Goal: Task Accomplishment & Management: Complete application form

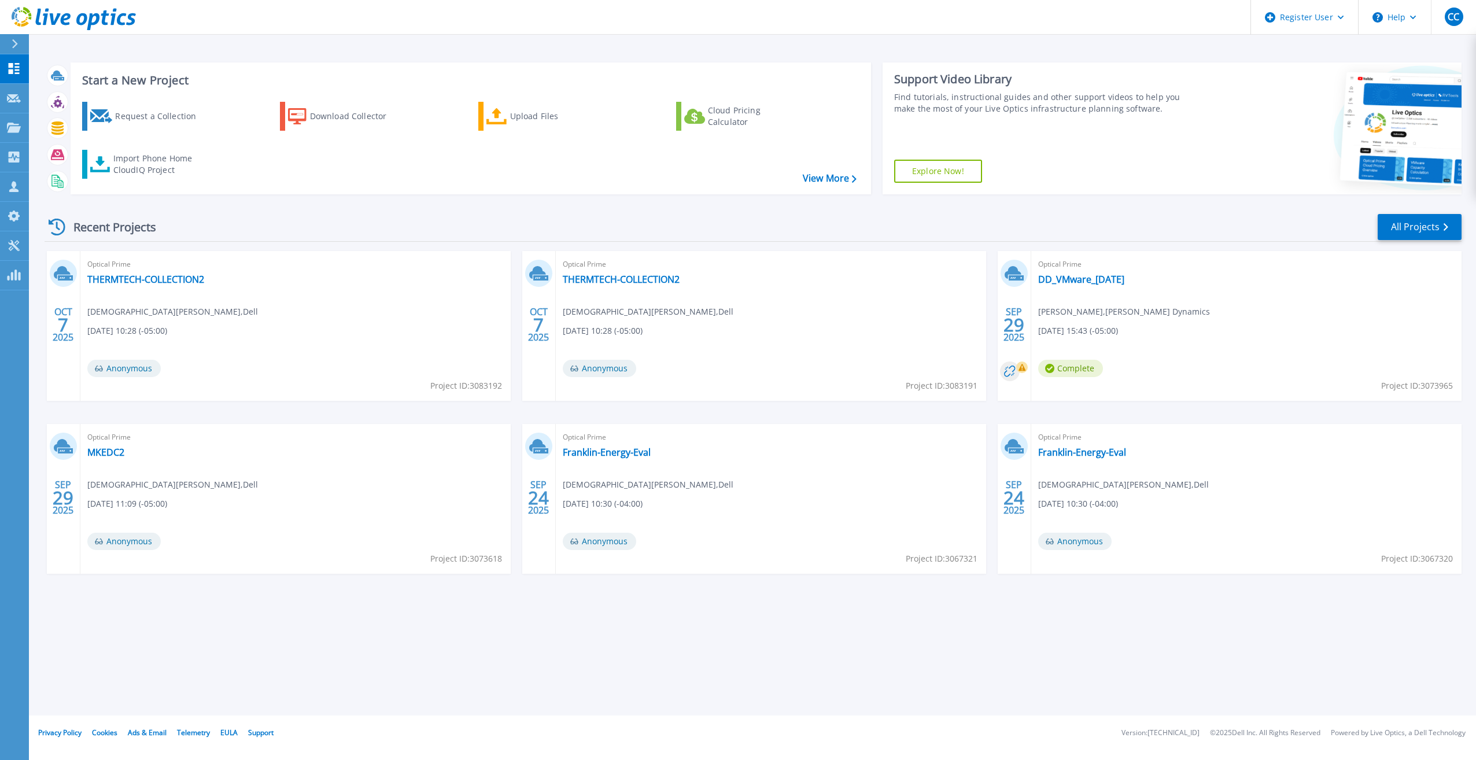
click at [1019, 40] on div "Start a New Project Request a Collection Download Collector Upload Files Cloud …" at bounding box center [752, 357] width 1447 height 715
click at [261, 213] on div "Recent Projects All Projects" at bounding box center [753, 227] width 1417 height 29
click at [1054, 279] on link "DD_VMware_2025-09-22" at bounding box center [1081, 280] width 86 height 12
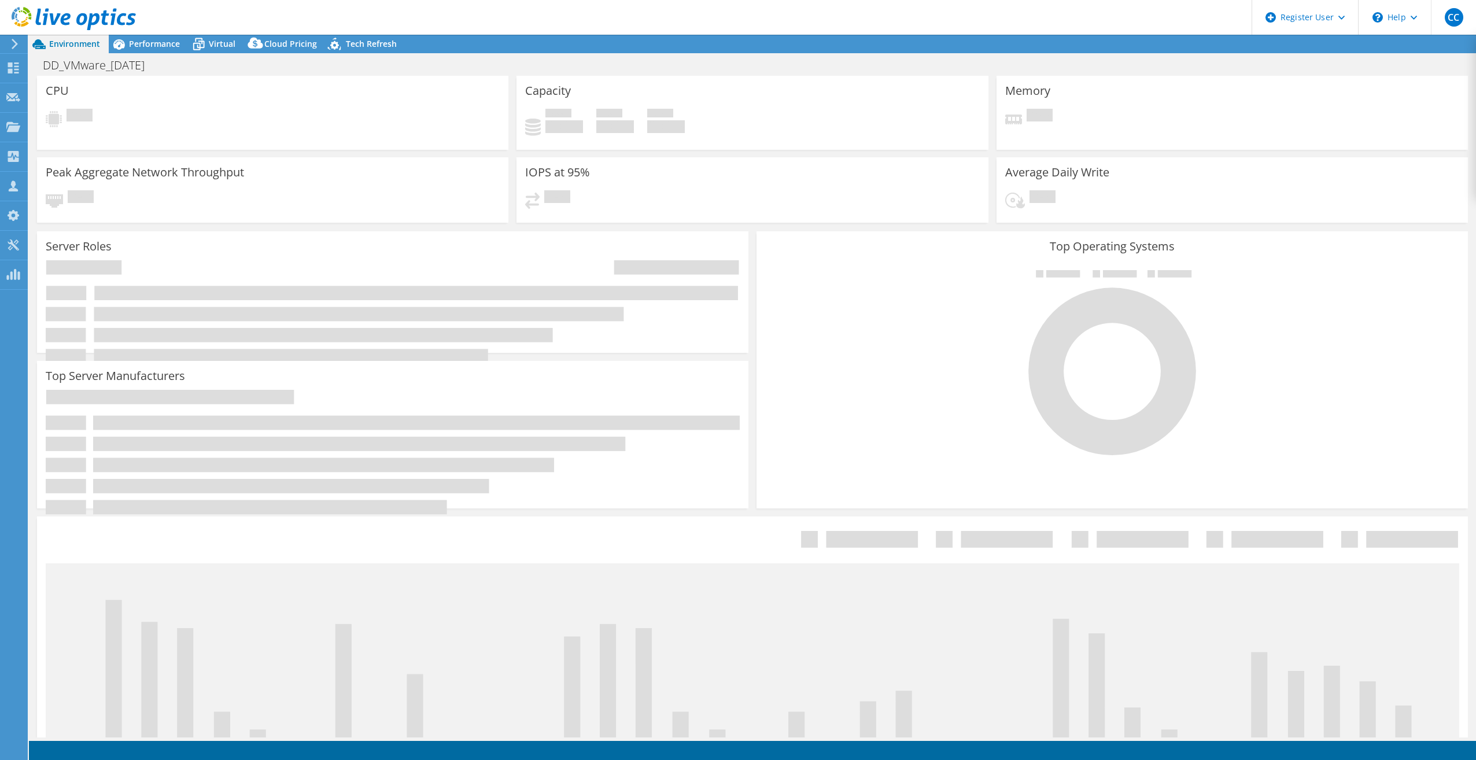
select select "USD"
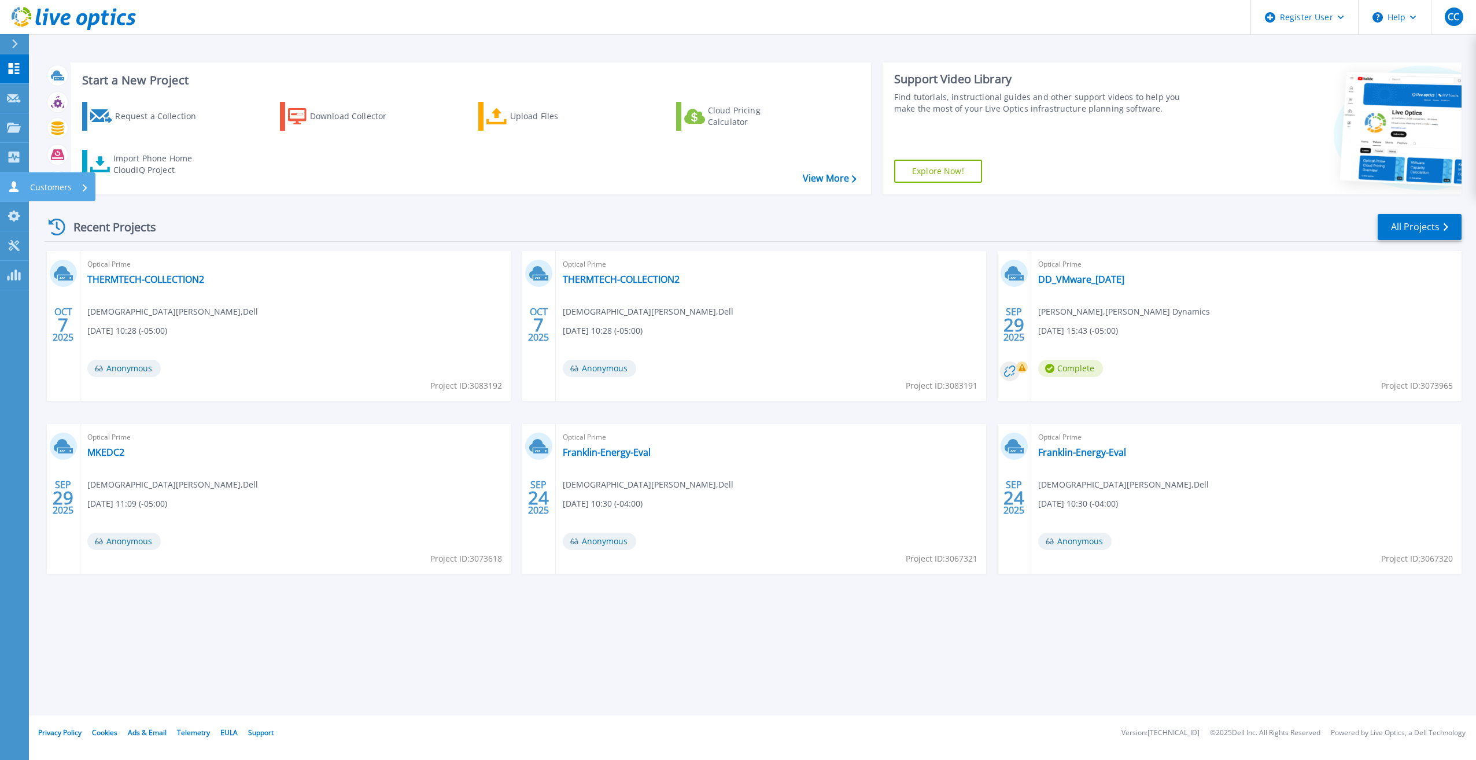
click at [9, 185] on icon at bounding box center [14, 186] width 14 height 11
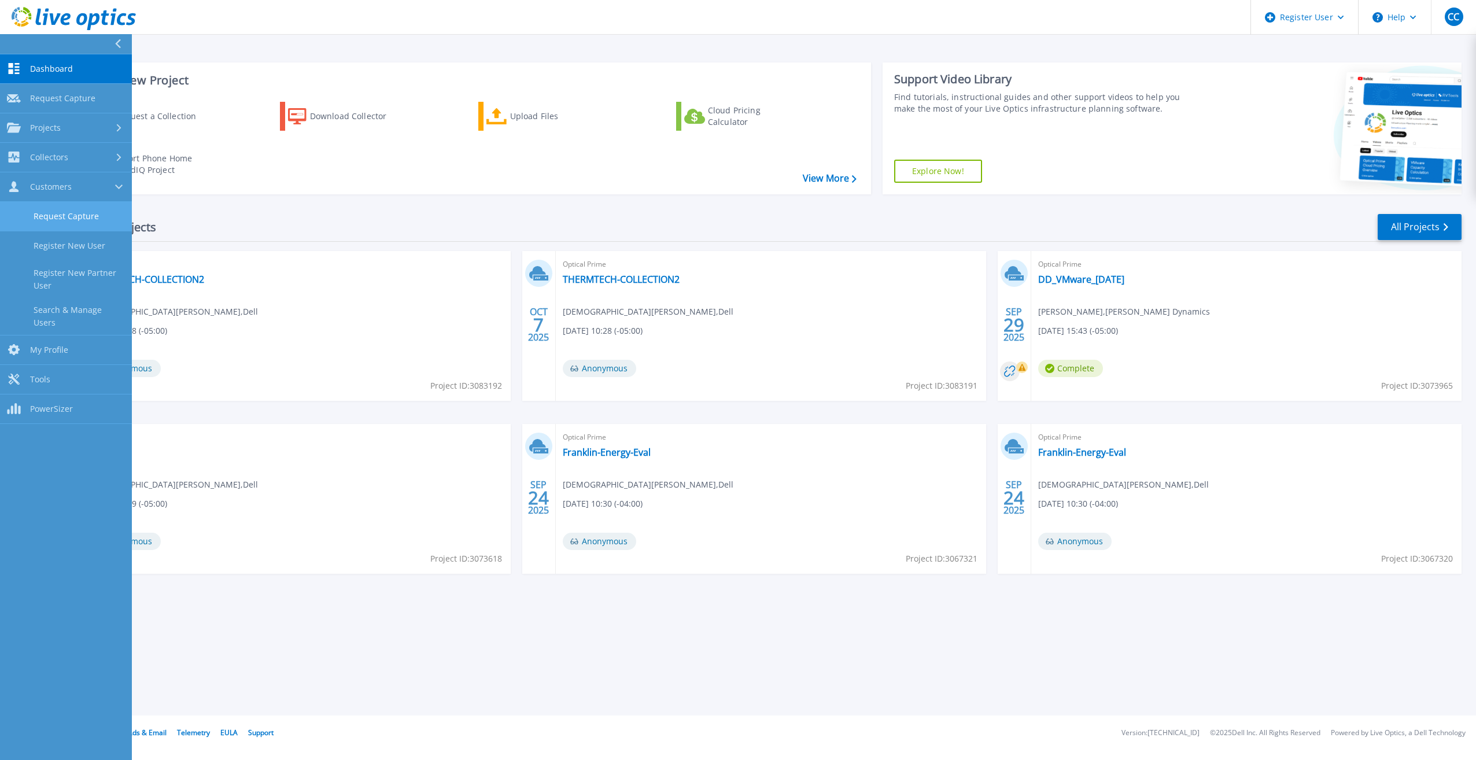
click at [38, 216] on link "Request Capture" at bounding box center [66, 216] width 132 height 29
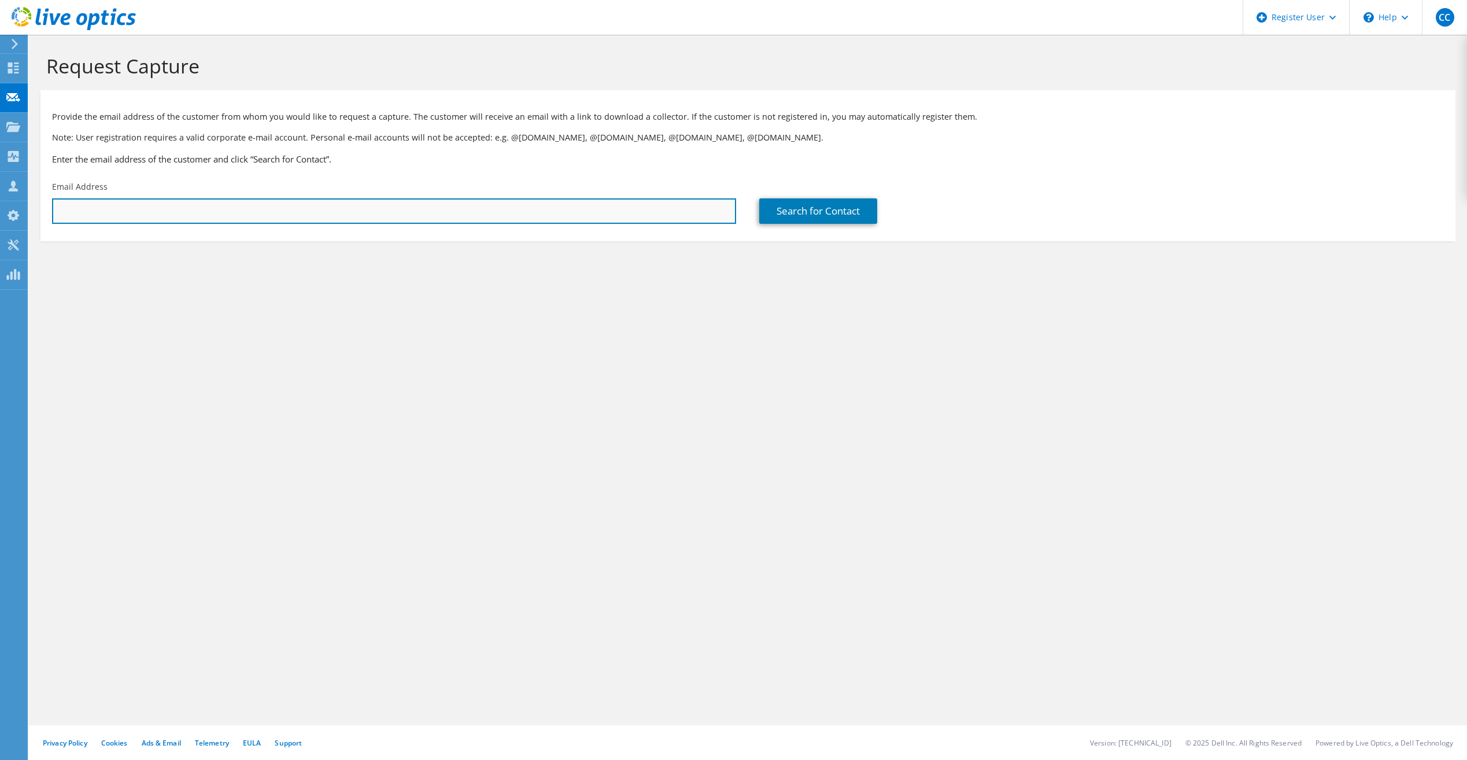
click at [135, 211] on input "text" at bounding box center [394, 210] width 684 height 25
paste input "Bo Brady <bbrady@hendersonproducts.com>"
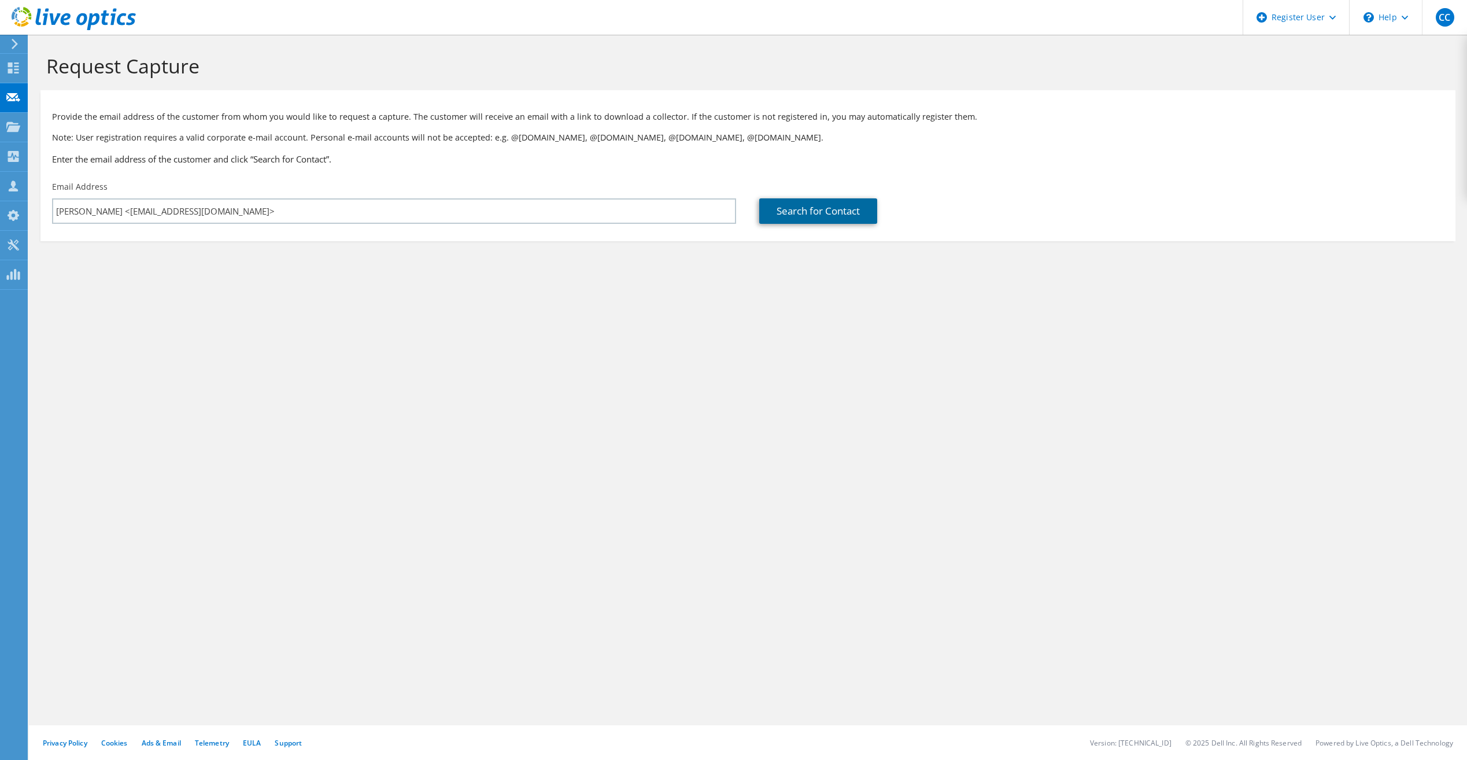
click at [837, 213] on link "Search for Contact" at bounding box center [818, 210] width 118 height 25
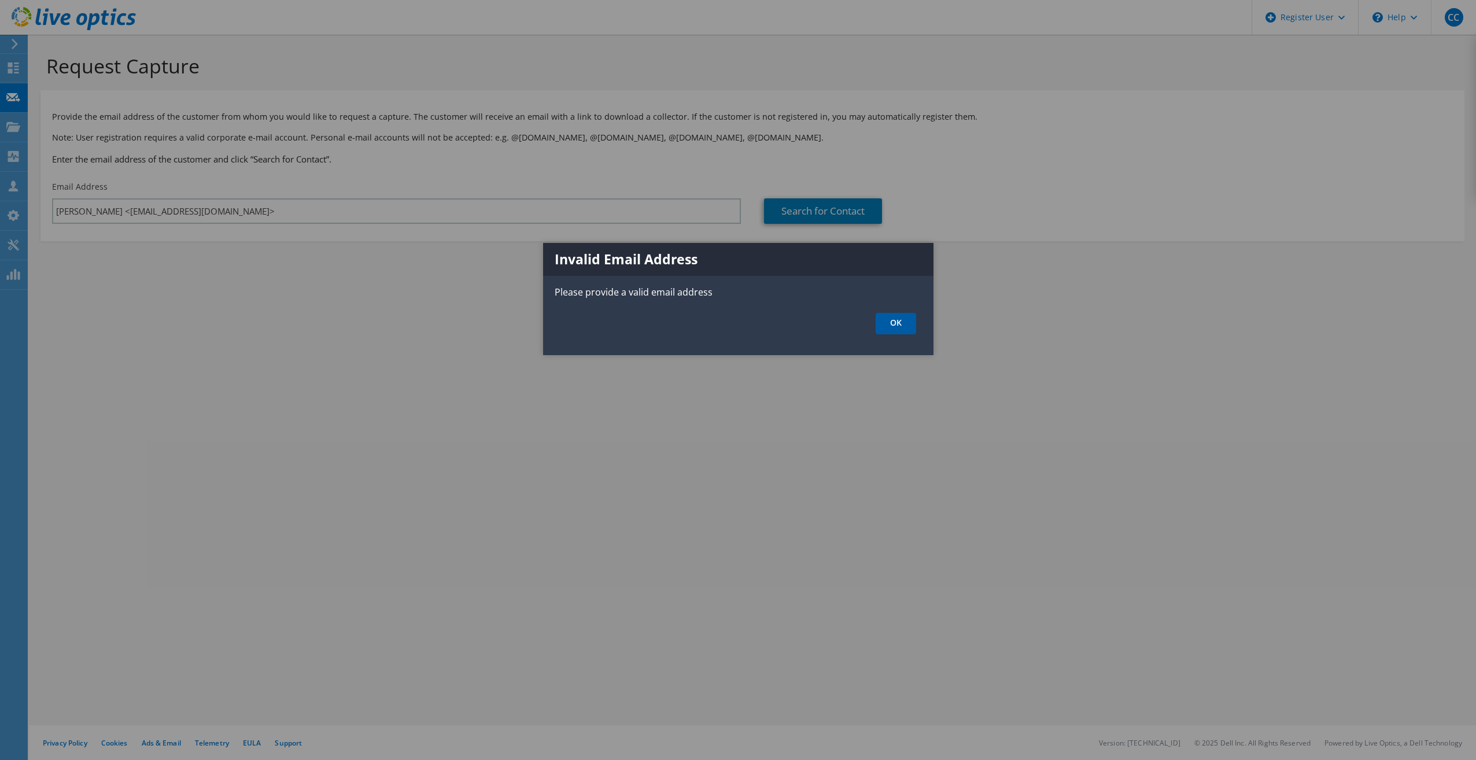
click at [906, 320] on link "OK" at bounding box center [896, 323] width 40 height 21
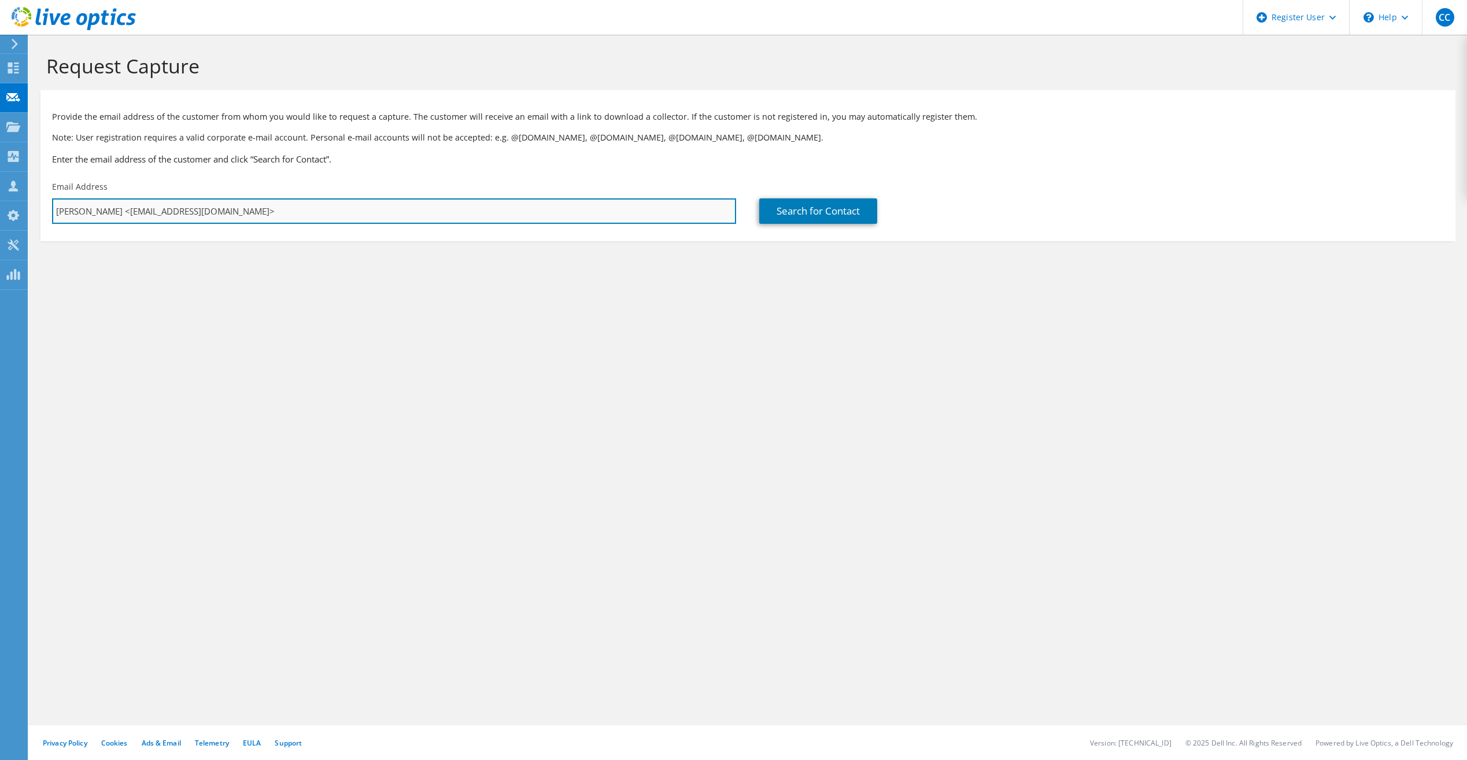
click at [99, 212] on input "Bo Brady <bbrady@hendersonproducts.com>" at bounding box center [394, 210] width 684 height 25
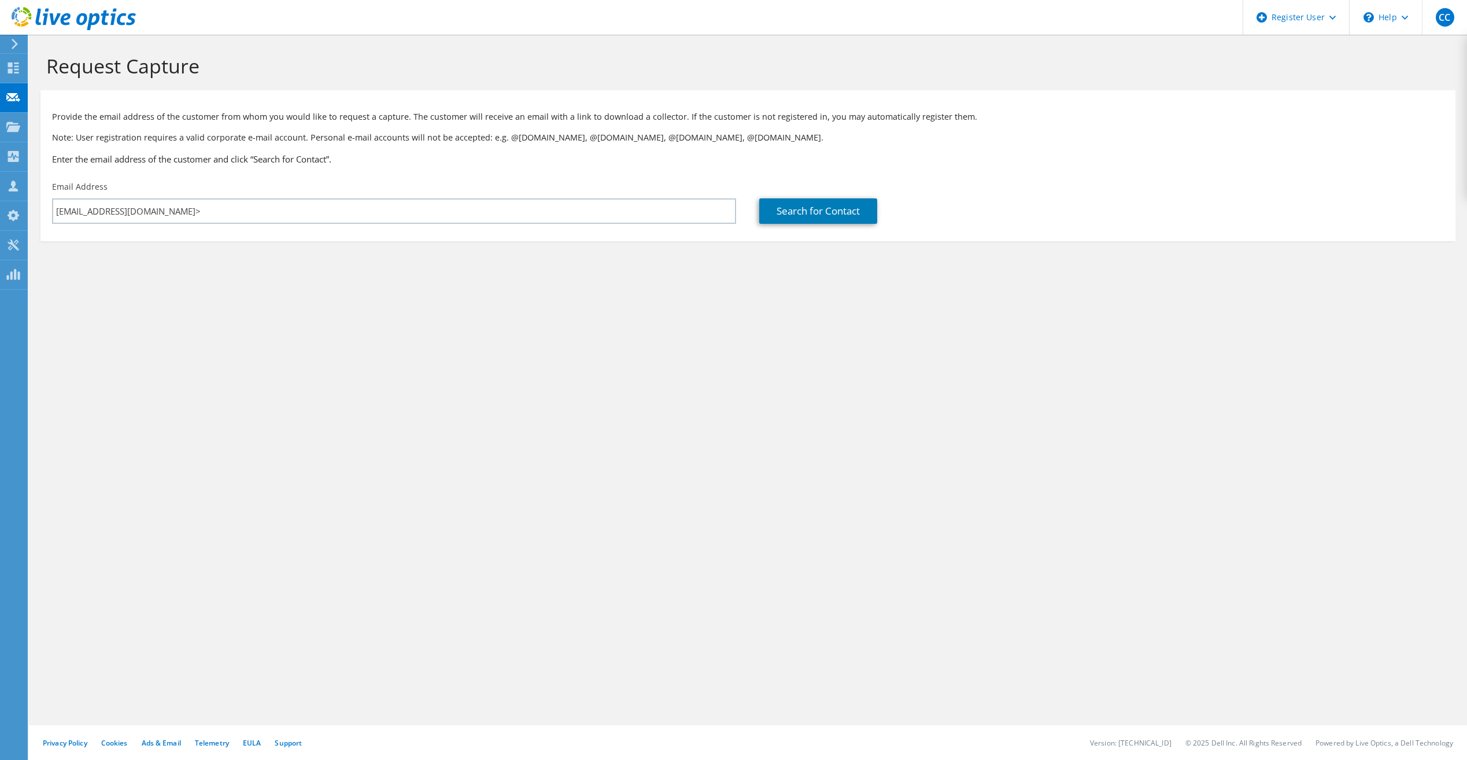
click at [296, 198] on div "Email Address bbrady@hendersonproducts.com>" at bounding box center [393, 202] width 707 height 54
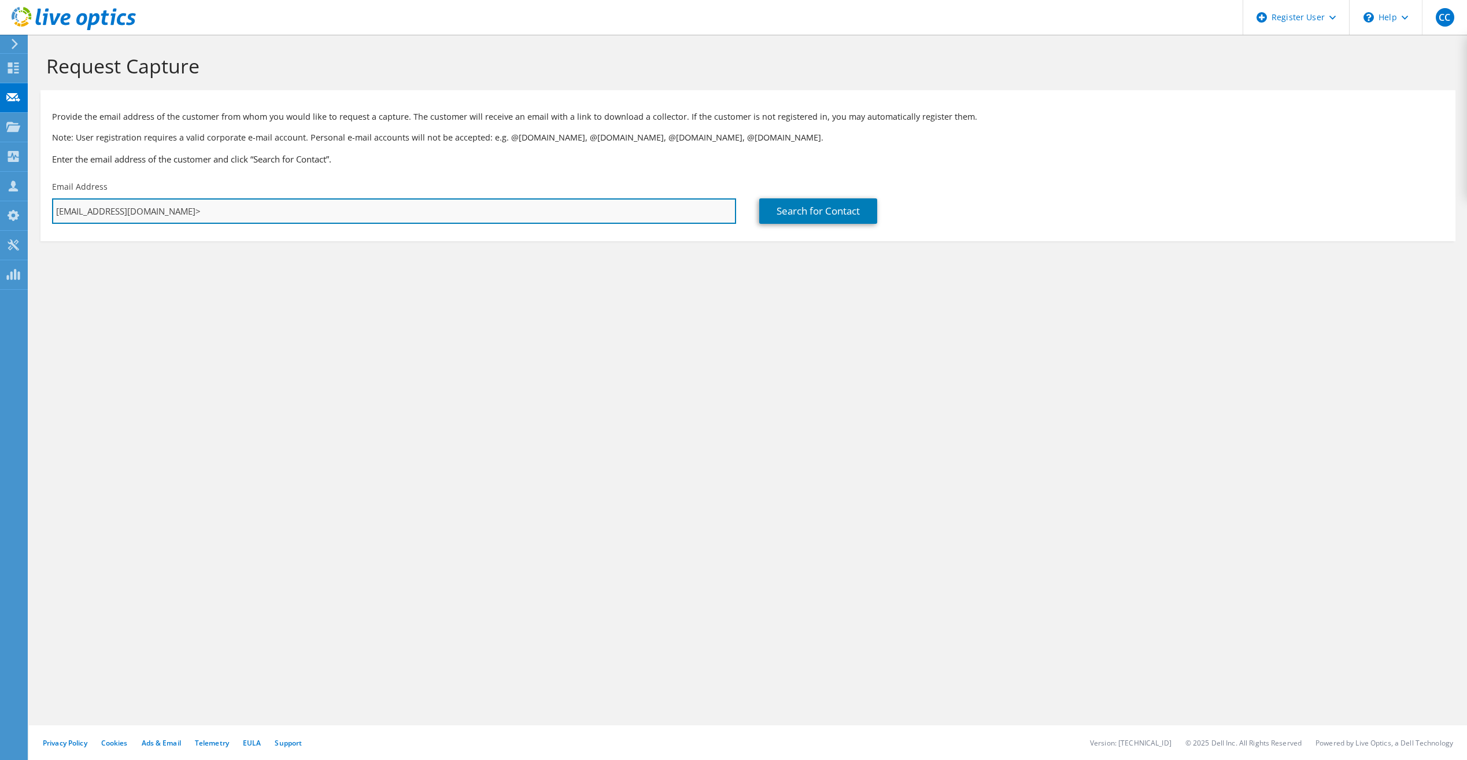
click at [272, 215] on input "bbrady@hendersonproducts.com>" at bounding box center [394, 210] width 684 height 25
type input "bbrady@hendersonproducts.com"
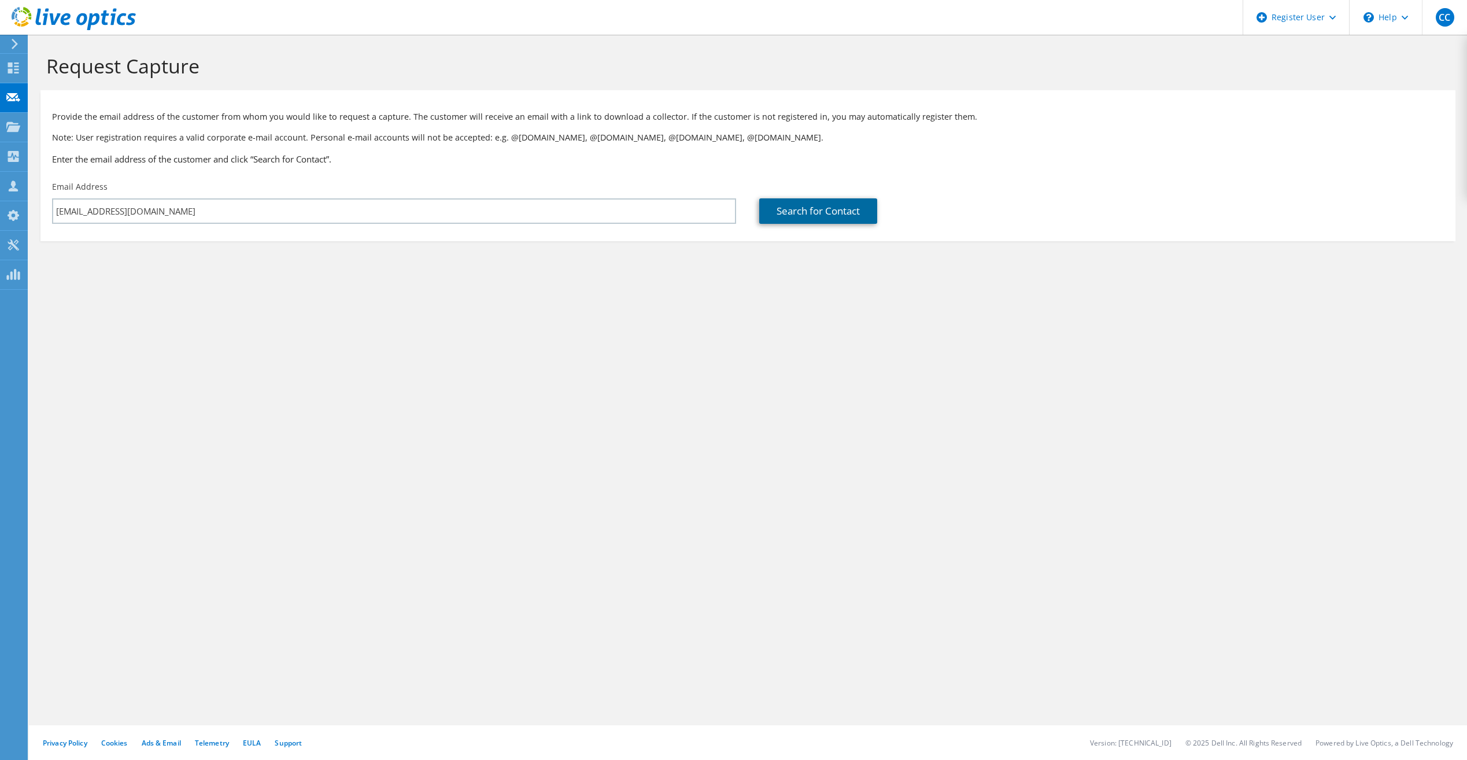
click at [823, 211] on link "Search for Contact" at bounding box center [818, 210] width 118 height 25
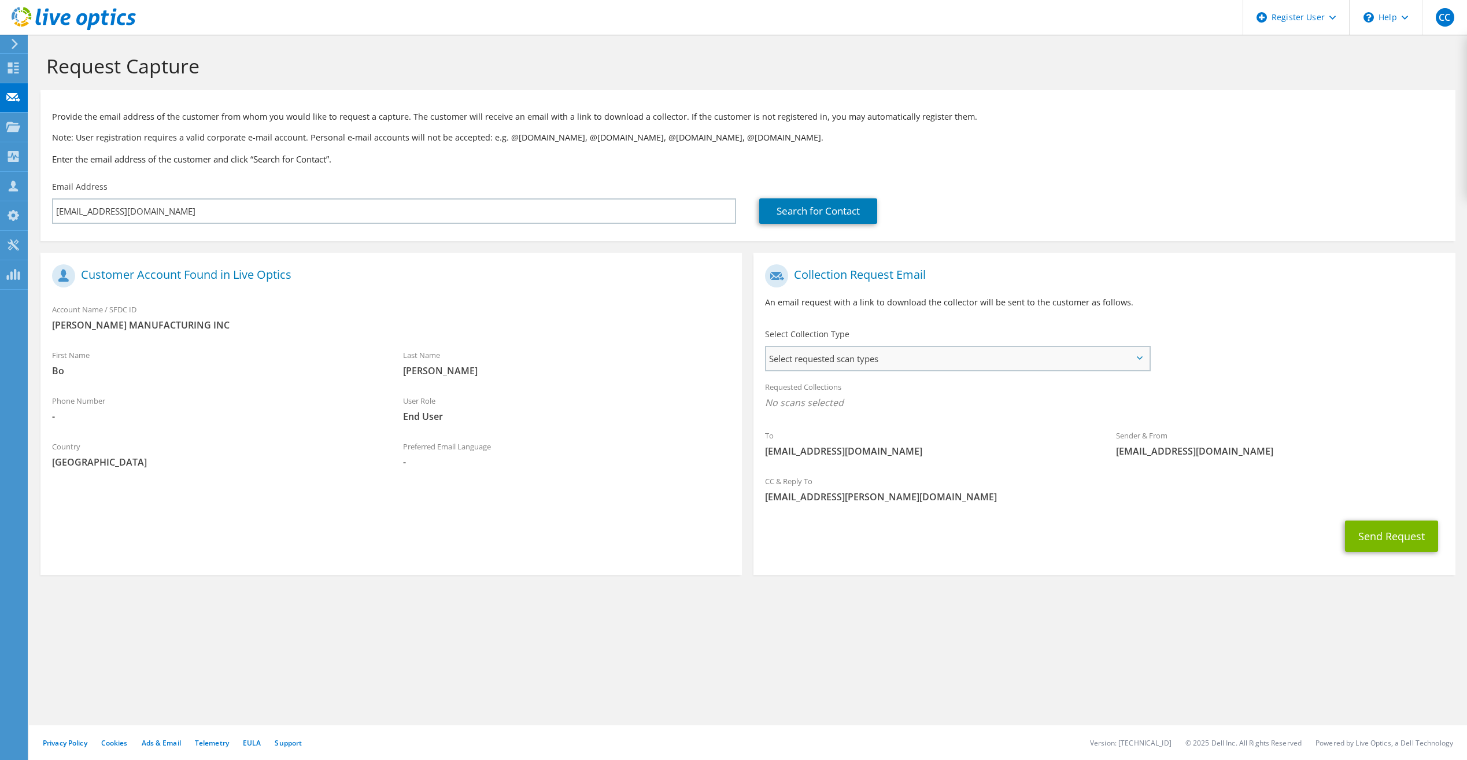
click at [914, 349] on span "Select requested scan types" at bounding box center [957, 358] width 382 height 23
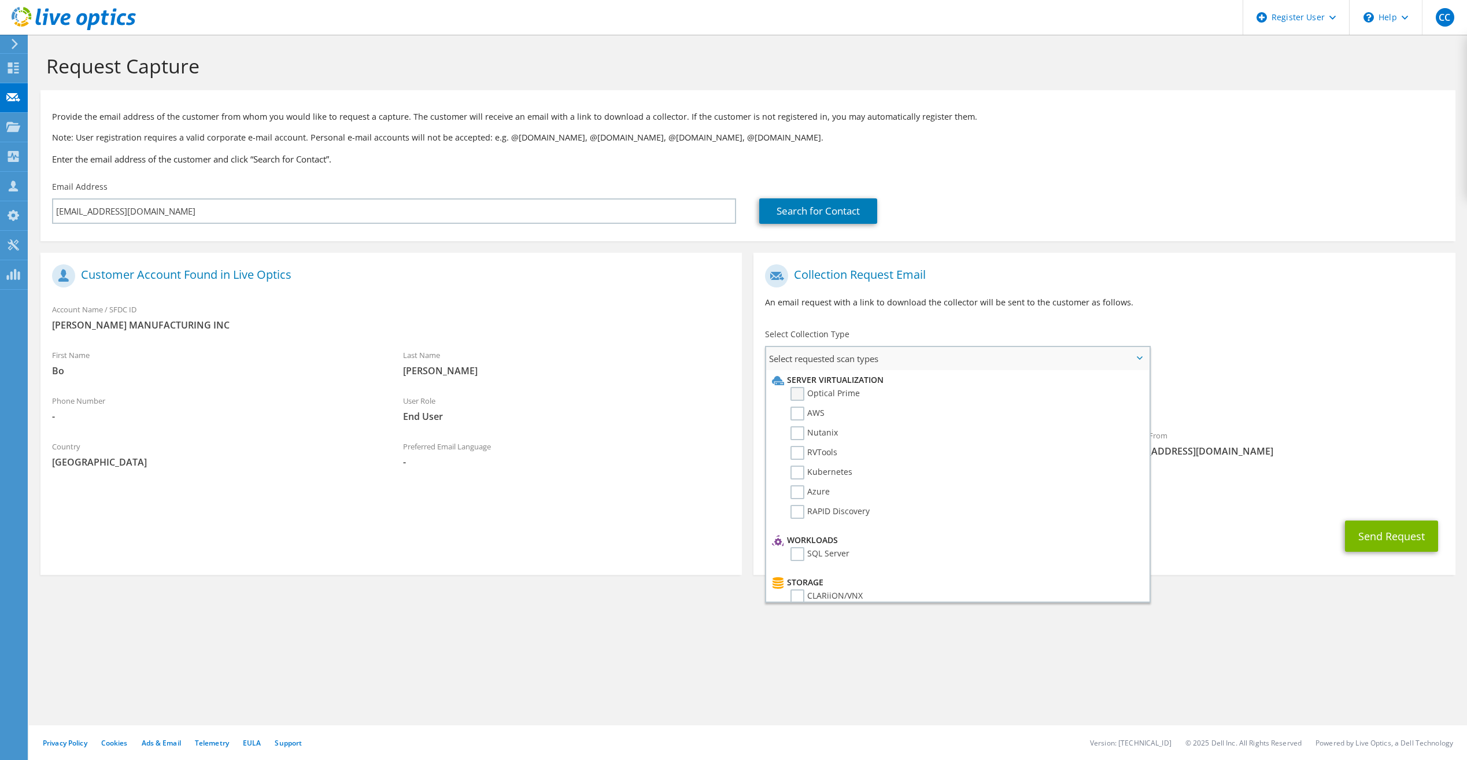
click at [818, 390] on label "Optical Prime" at bounding box center [825, 394] width 69 height 14
click at [0, 0] on input "Optical Prime" at bounding box center [0, 0] width 0 height 0
click at [1204, 617] on section "Request Capture Provide the email address of the customer from whom you would l…" at bounding box center [748, 336] width 1438 height 602
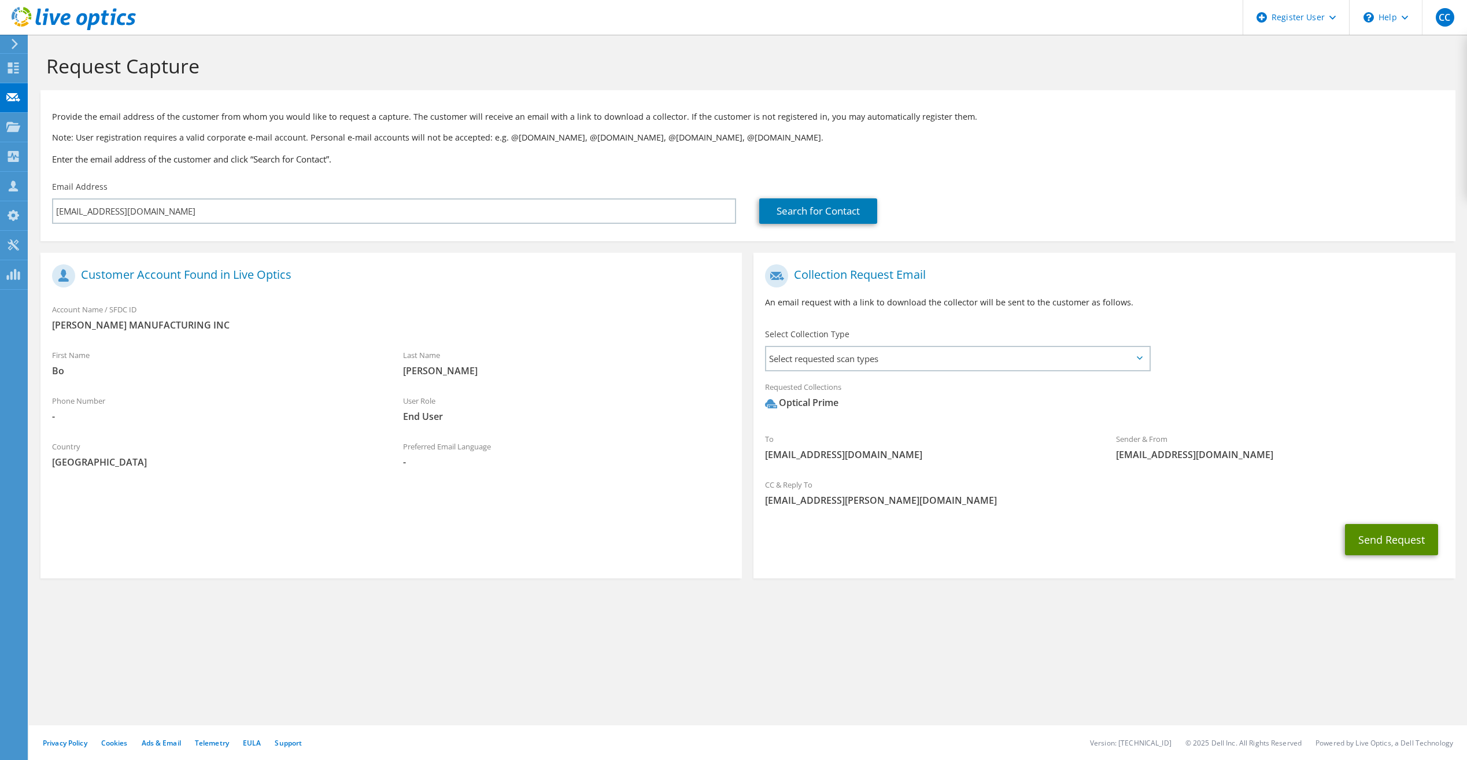
click at [1369, 533] on button "Send Request" at bounding box center [1391, 539] width 93 height 31
